Goal: Subscribe to service/newsletter

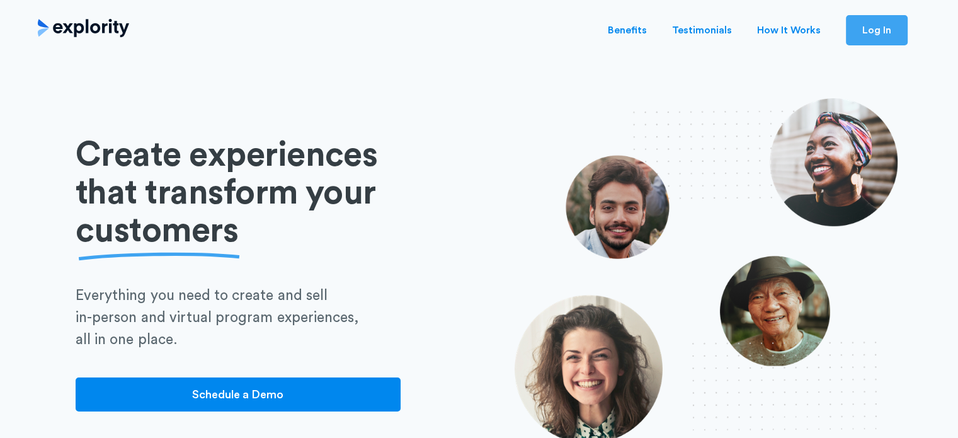
click at [875, 35] on link "Log In" at bounding box center [877, 30] width 62 height 30
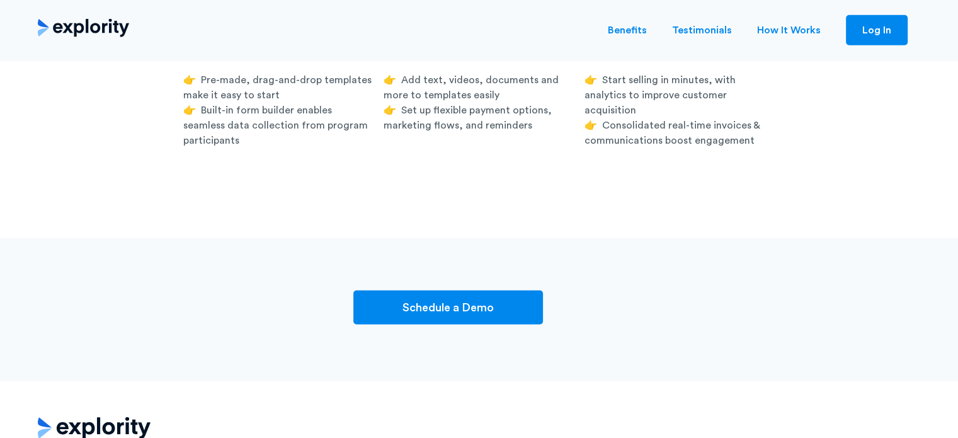
scroll to position [3413, 0]
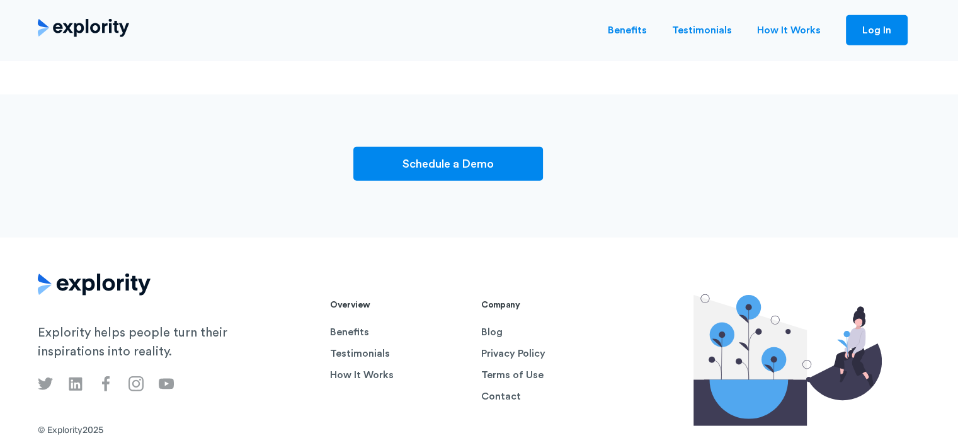
click at [479, 298] on div "Explority helps people turn their inspirations into reality. Overview Benefits …" at bounding box center [370, 353] width 665 height 111
click at [487, 324] on link "Blog" at bounding box center [551, 331] width 141 height 15
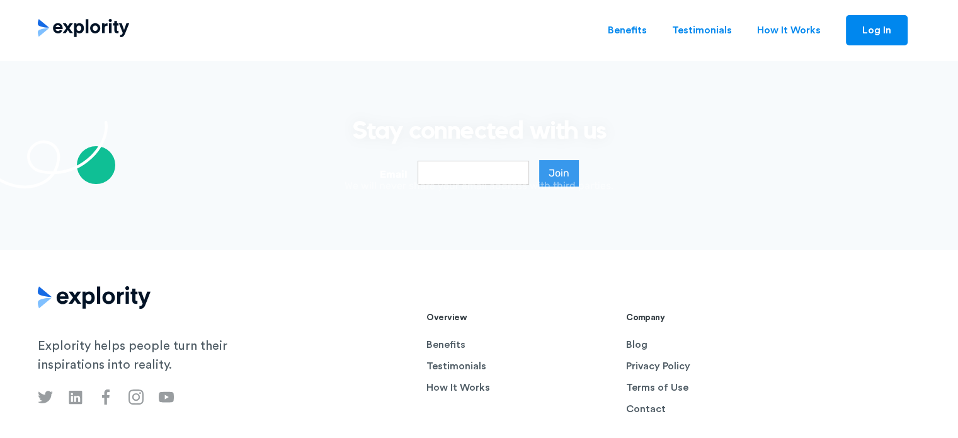
scroll to position [123, 0]
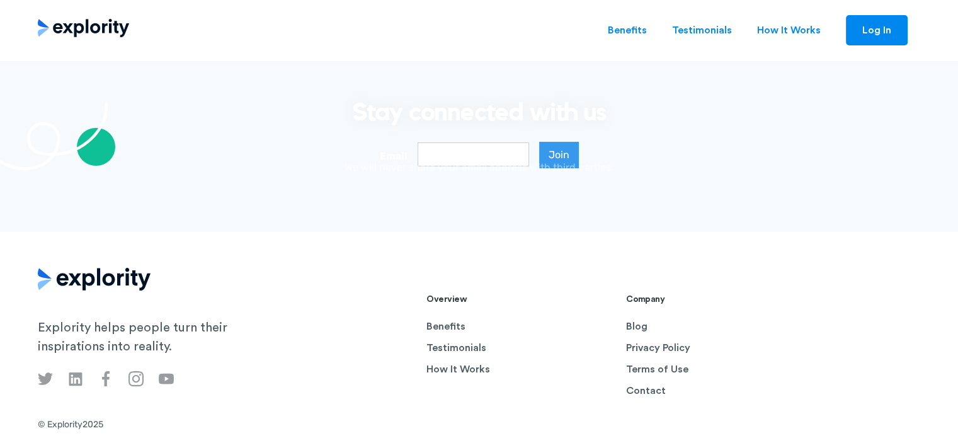
click at [457, 142] on div "Stay connected with us Email Join Thank you! Your submission has been received!…" at bounding box center [479, 140] width 958 height 122
click at [460, 153] on input "Email" at bounding box center [473, 154] width 111 height 24
type input "[EMAIL_ADDRESS][DOMAIN_NAME]"
click at [575, 153] on input "Join" at bounding box center [559, 155] width 40 height 26
type input "Please wait..."
